Goal: Transaction & Acquisition: Purchase product/service

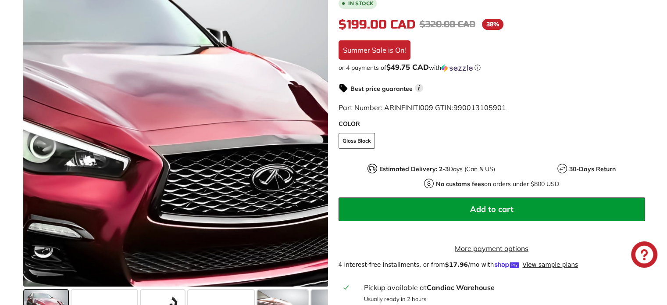
scroll to position [203, 0]
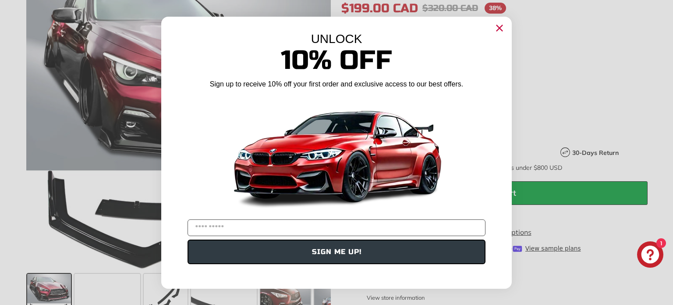
click at [497, 27] on circle "Close dialog" at bounding box center [499, 27] width 13 height 13
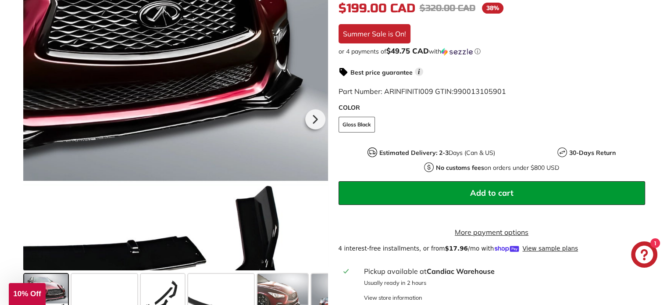
scroll to position [230, 0]
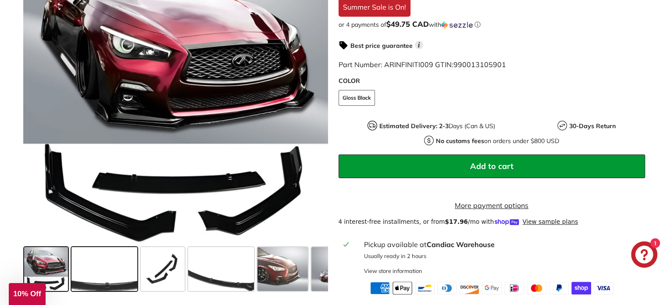
click at [110, 280] on span at bounding box center [104, 269] width 66 height 44
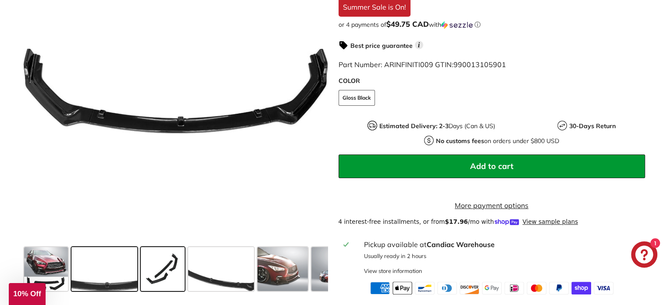
click at [168, 271] on span at bounding box center [163, 269] width 44 height 44
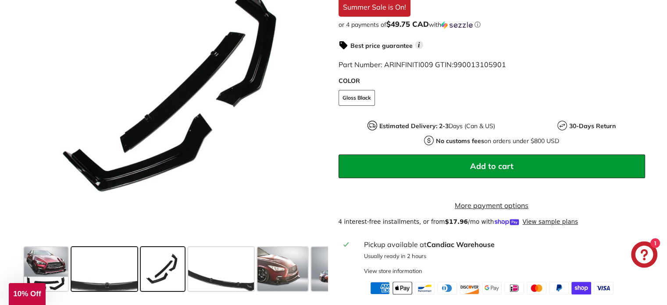
click at [116, 278] on span at bounding box center [104, 269] width 66 height 44
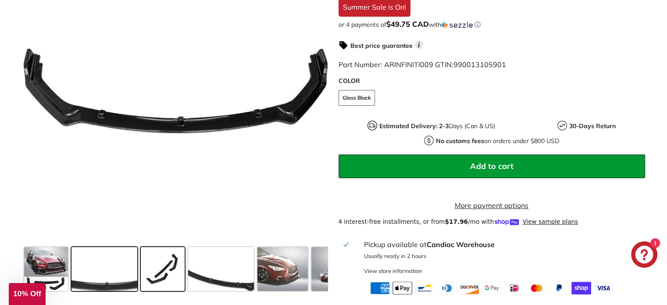
click at [166, 274] on span at bounding box center [163, 269] width 44 height 44
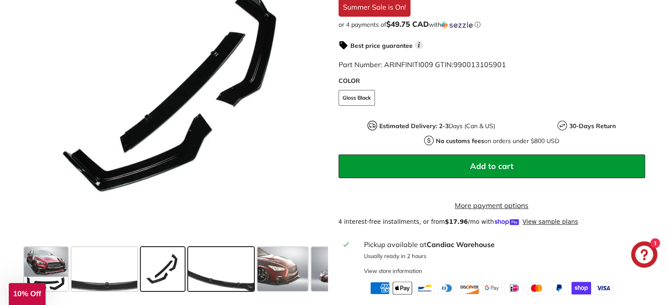
click at [220, 266] on span at bounding box center [221, 269] width 66 height 44
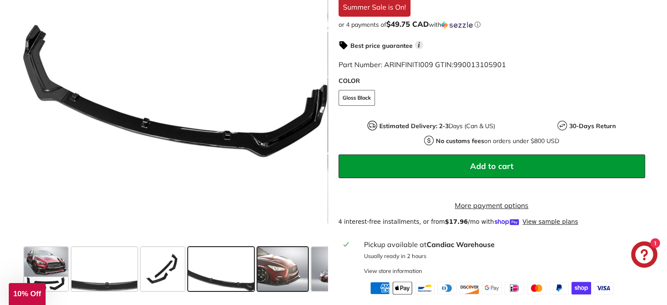
click at [263, 265] on span at bounding box center [282, 269] width 50 height 44
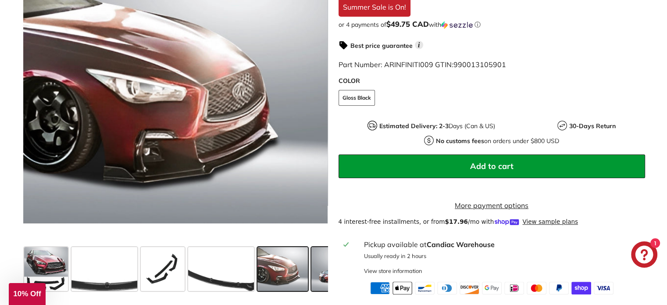
click at [317, 263] on span at bounding box center [340, 269] width 58 height 44
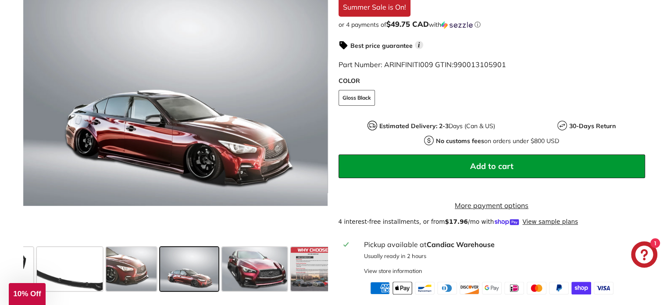
scroll to position [0, 160]
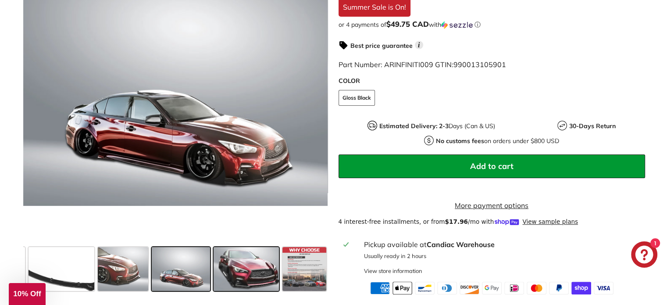
click at [259, 272] on span at bounding box center [246, 269] width 66 height 44
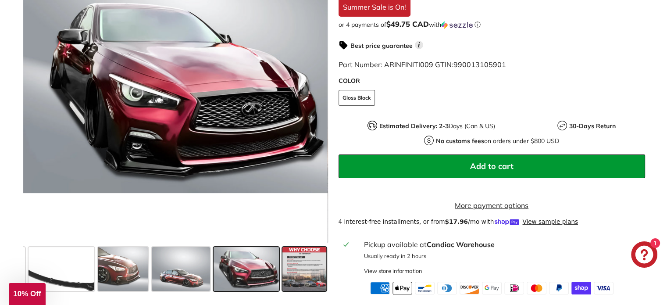
click at [291, 272] on span at bounding box center [304, 269] width 44 height 44
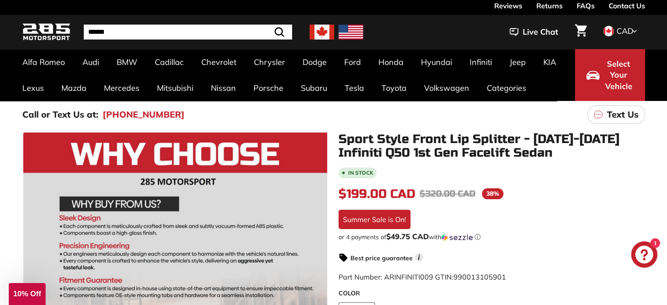
scroll to position [0, 0]
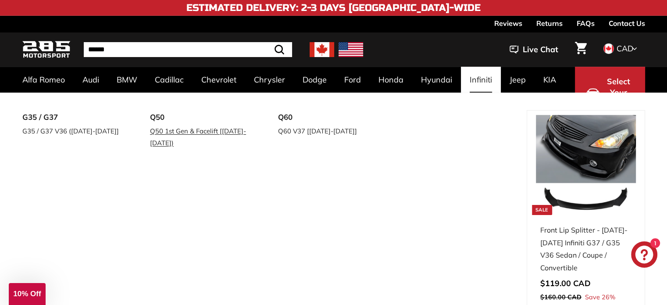
click at [169, 125] on link "Q50 1st Gen & Facelift [[DATE]-[DATE])" at bounding box center [201, 136] width 103 height 25
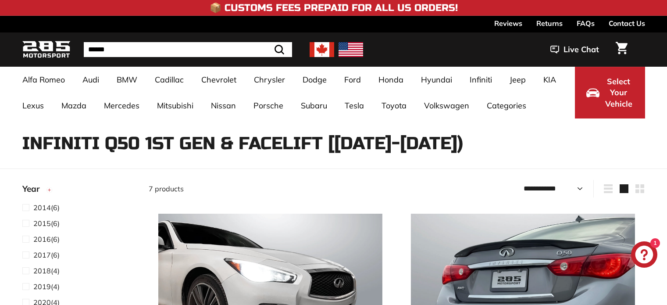
select select "**********"
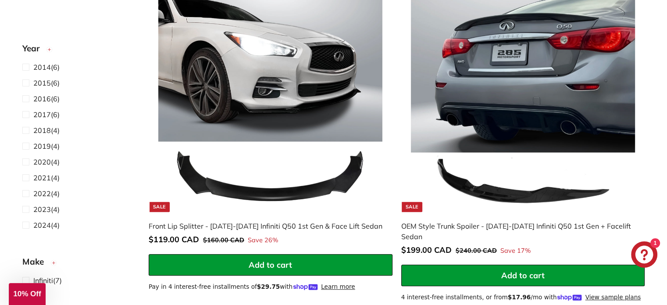
scroll to position [181, 0]
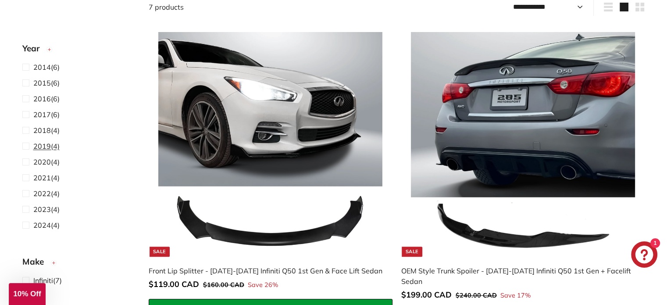
click at [64, 146] on label "2019 (4)" at bounding box center [78, 145] width 112 height 11
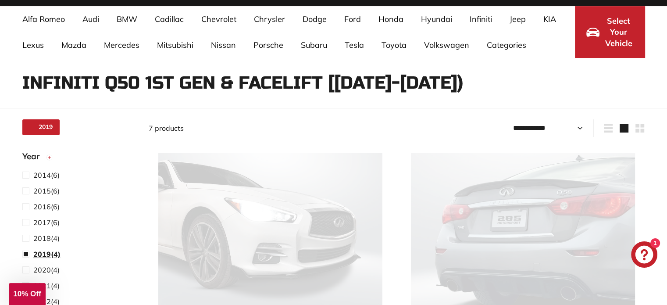
scroll to position [57, 0]
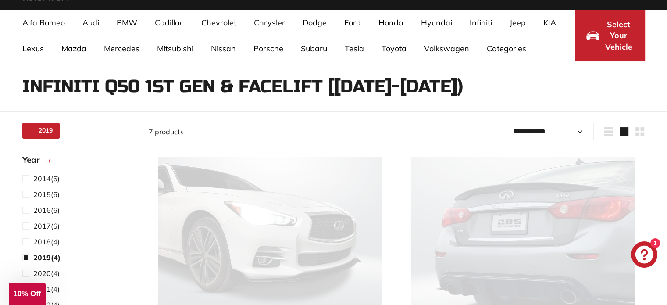
select select "**********"
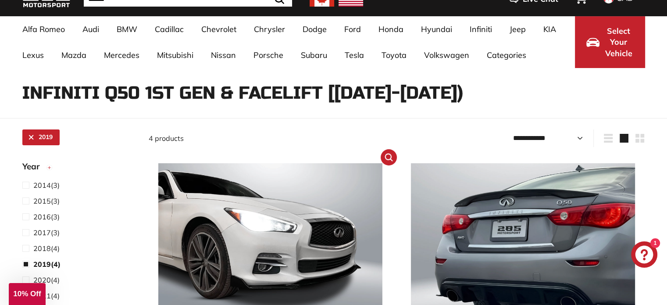
scroll to position [28, 0]
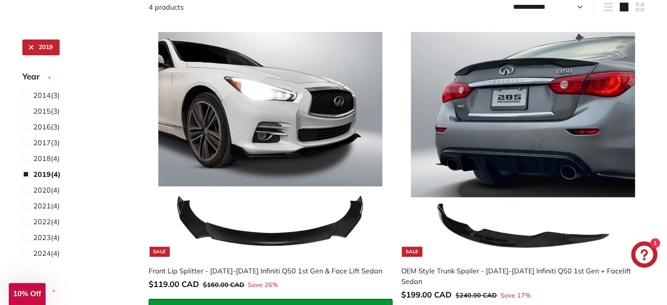
scroll to position [57, 0]
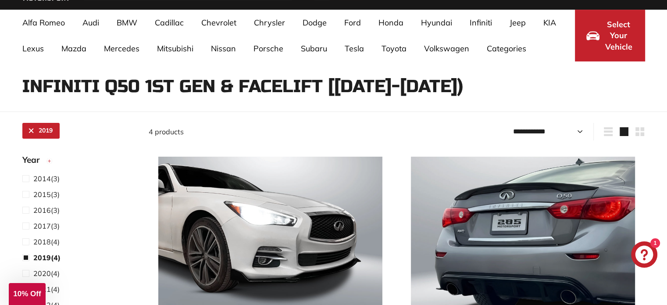
select select "**********"
